Goal: Find contact information: Find contact information

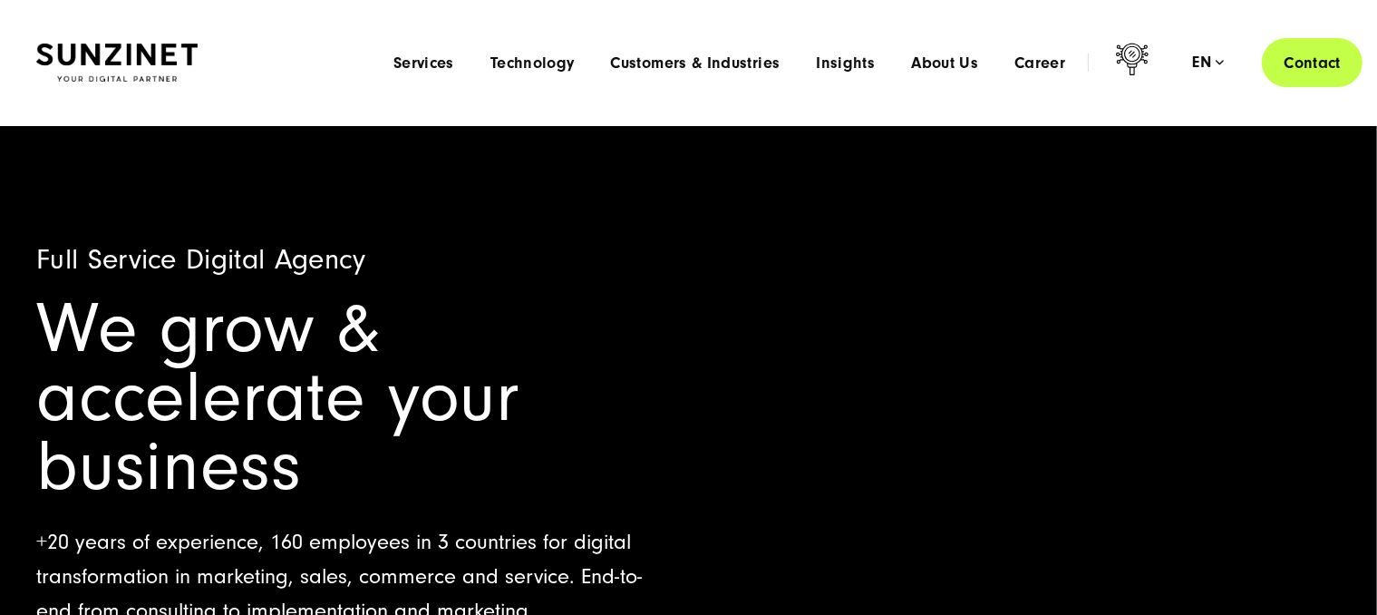
click at [1322, 57] on link "Contact" at bounding box center [1312, 63] width 101 height 52
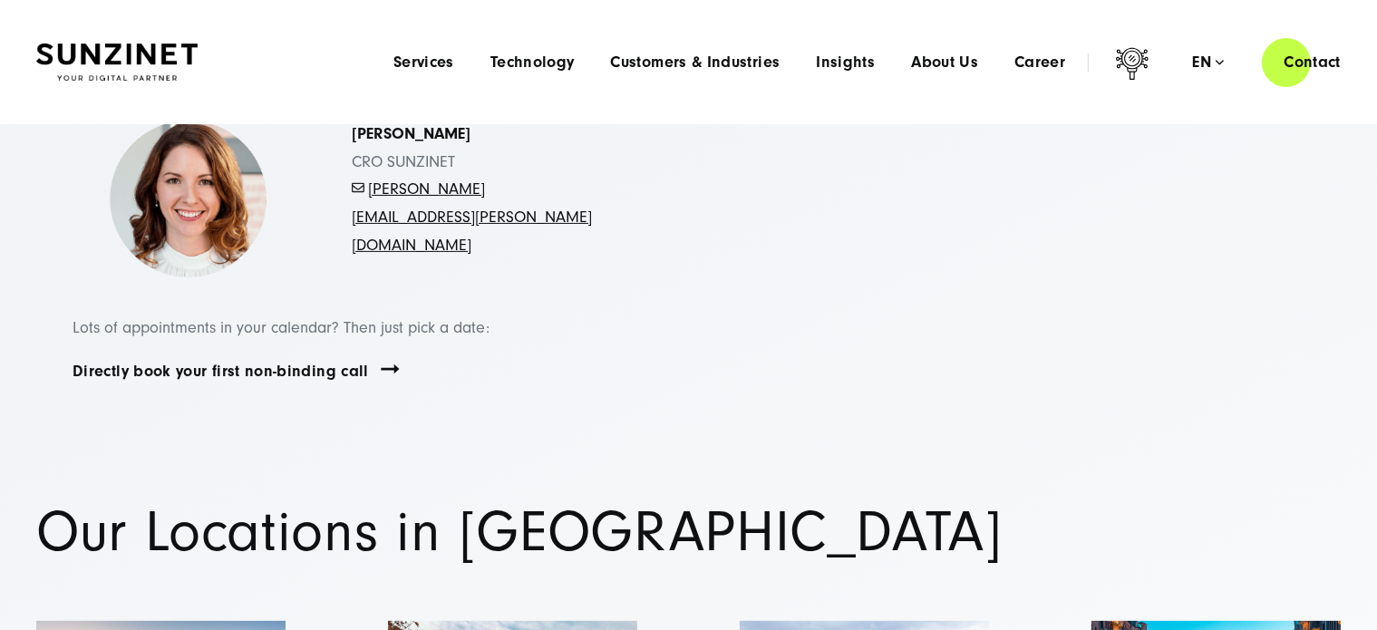
scroll to position [363, 0]
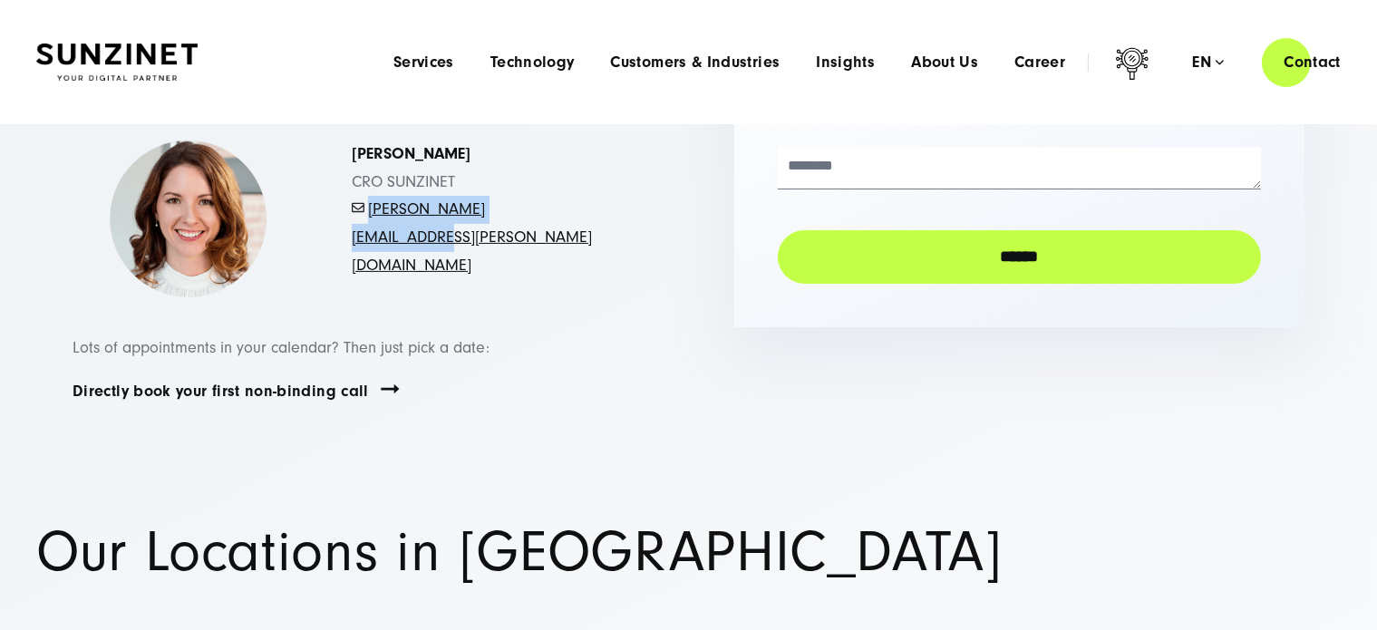
drag, startPoint x: 579, startPoint y: 180, endPoint x: 368, endPoint y: 195, distance: 211.7
click at [368, 195] on p "[PERSON_NAME] CRO [PERSON_NAME] - [PERSON_NAME][EMAIL_ADDRESS][PERSON_NAME][DOM…" at bounding box center [480, 210] width 256 height 139
copy link "[PERSON_NAME][EMAIL_ADDRESS][PERSON_NAME][DOMAIN_NAME]"
